Goal: Information Seeking & Learning: Find specific fact

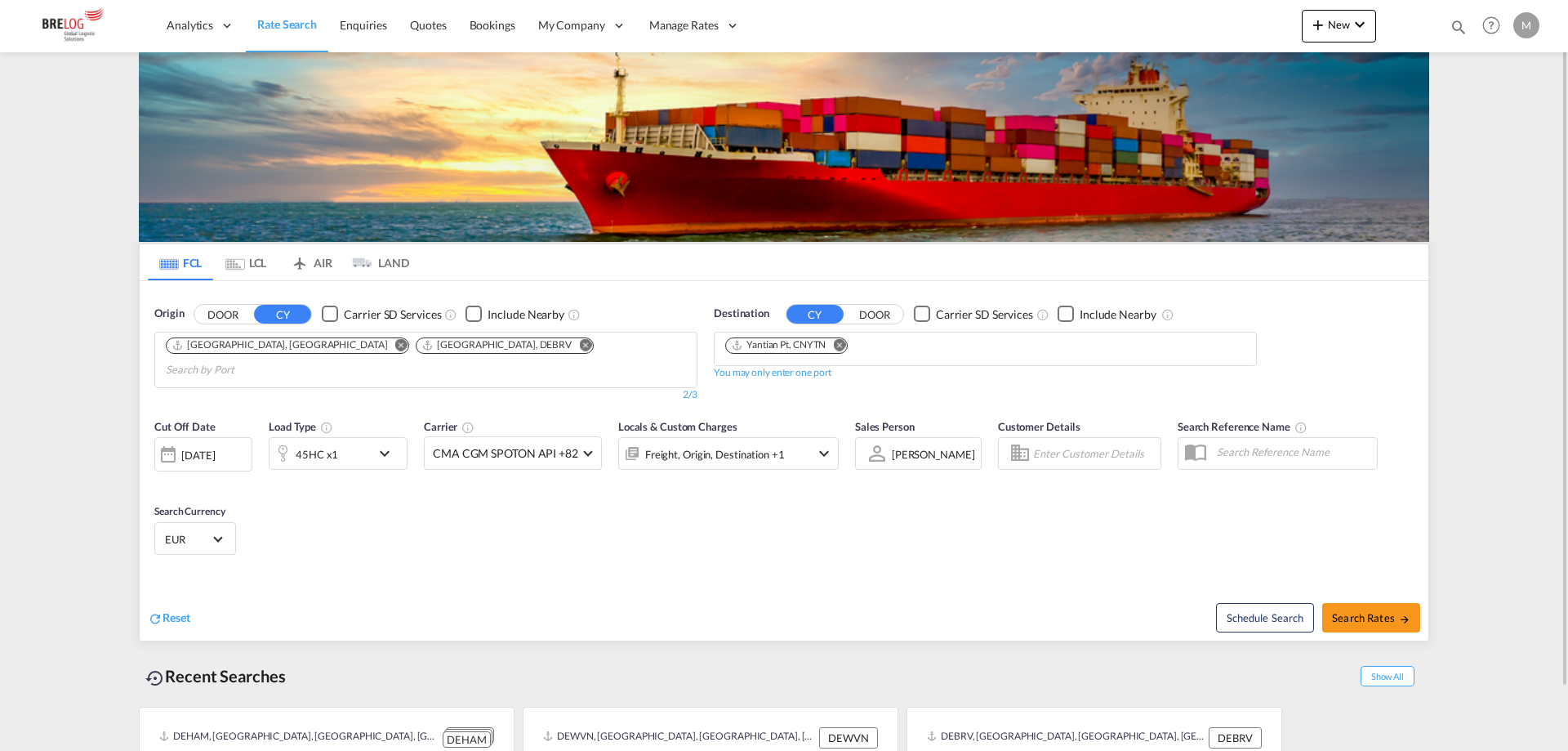
click at [579, 344] on md-icon "Remove" at bounding box center [585, 344] width 12 height 12
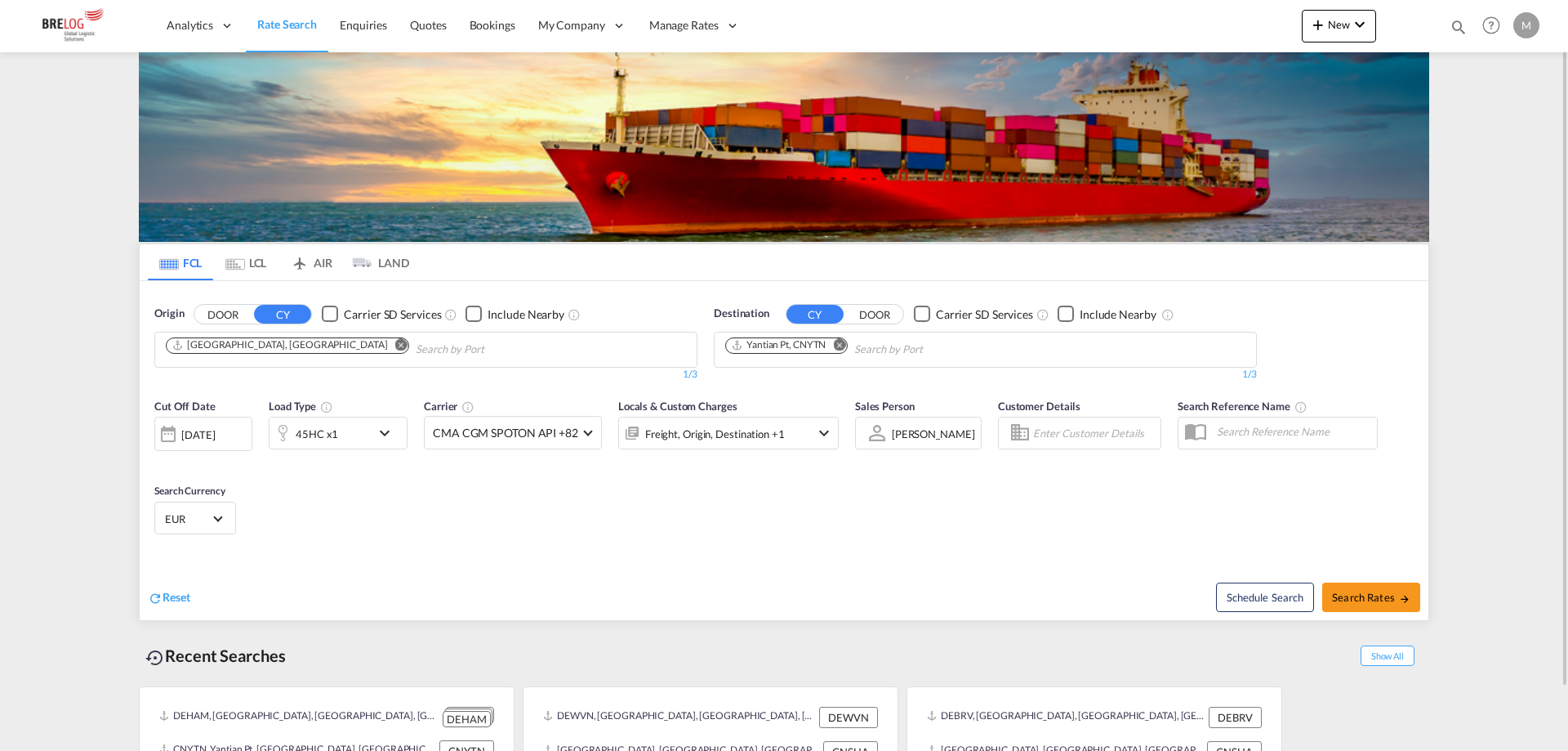
click at [841, 344] on md-icon "Remove" at bounding box center [839, 344] width 12 height 12
type input "callao"
click at [812, 381] on div "Callao [GEOGRAPHIC_DATA] PECLL" at bounding box center [851, 387] width 310 height 49
click at [383, 437] on md-icon "icon-chevron-down" at bounding box center [389, 433] width 28 height 20
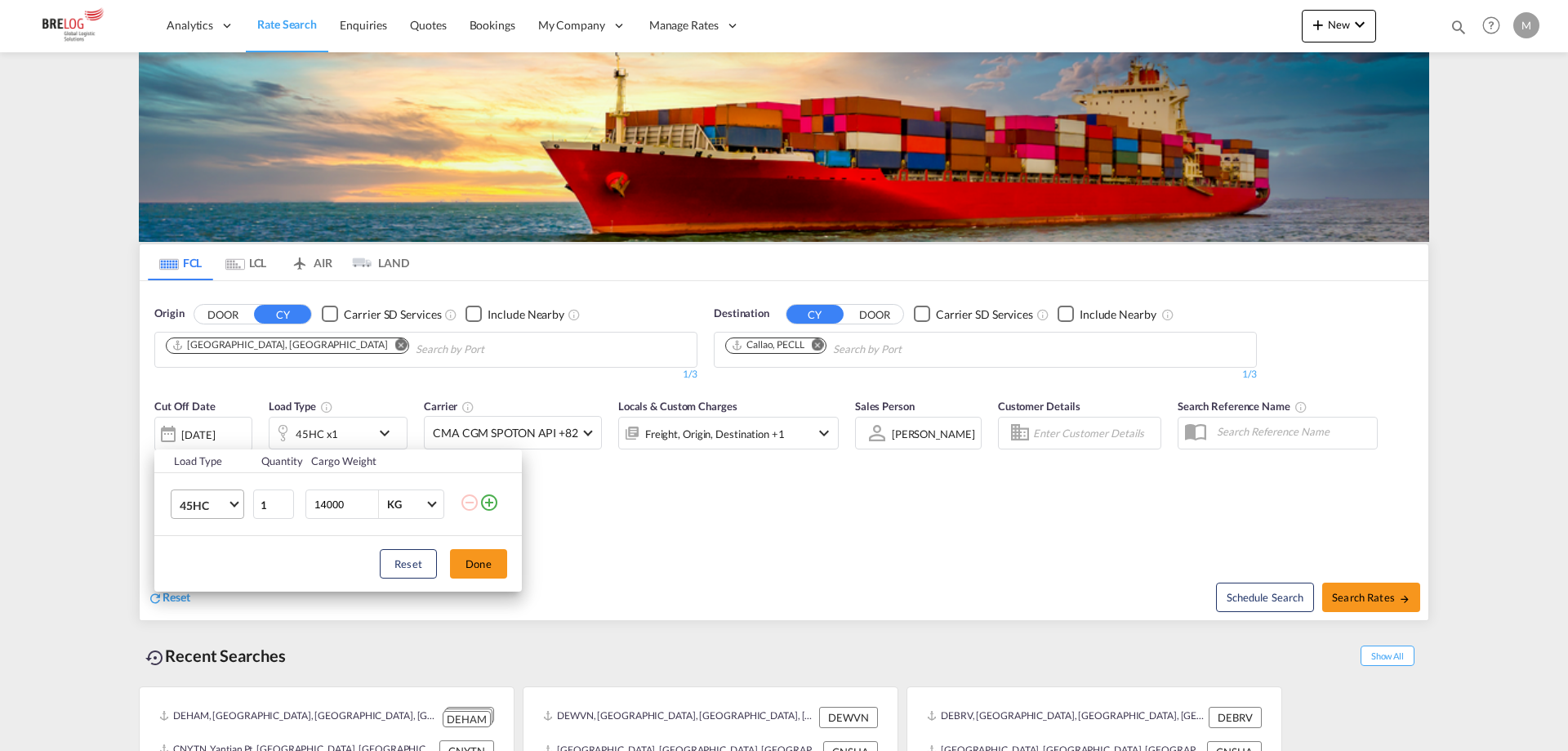
click at [236, 506] on md-select-value "45HC" at bounding box center [210, 504] width 65 height 28
click at [226, 422] on md-option "20GP" at bounding box center [222, 420] width 111 height 39
click at [460, 562] on button "Done" at bounding box center [478, 563] width 57 height 30
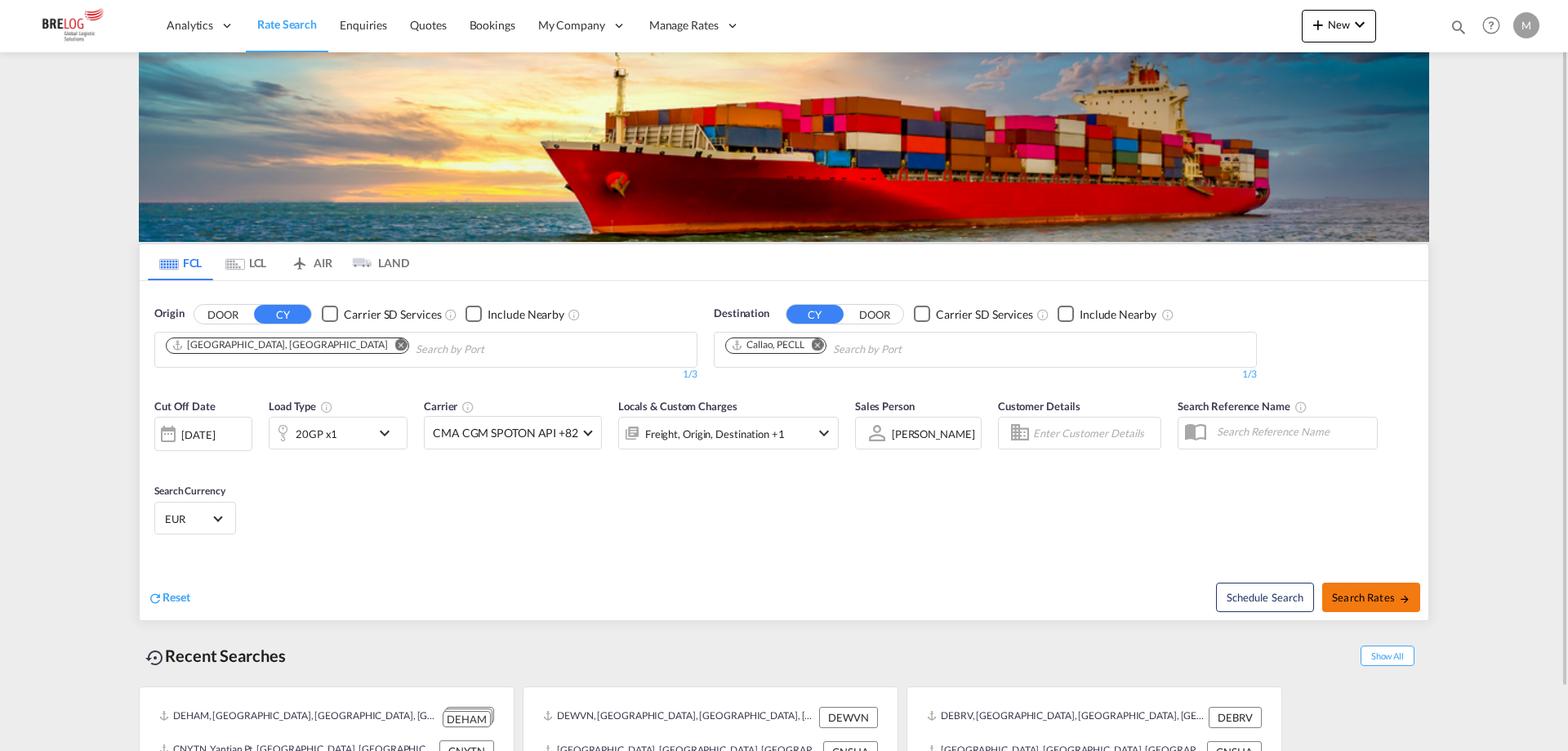
click at [1349, 600] on span "Search Rates" at bounding box center [1372, 596] width 78 height 13
type input "DEHAM to PECLL / [DATE]"
